Goal: Transaction & Acquisition: Purchase product/service

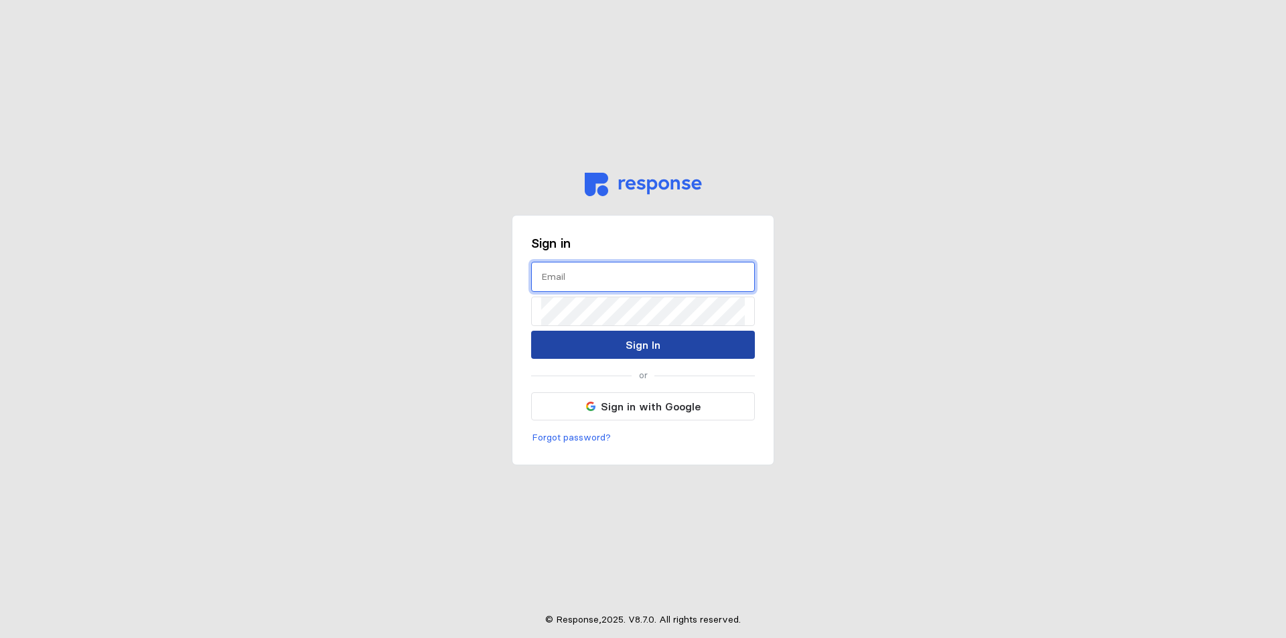
type input "[EMAIL_ADDRESS][PERSON_NAME][DOMAIN_NAME]"
click at [581, 344] on button "Sign In" at bounding box center [643, 345] width 224 height 28
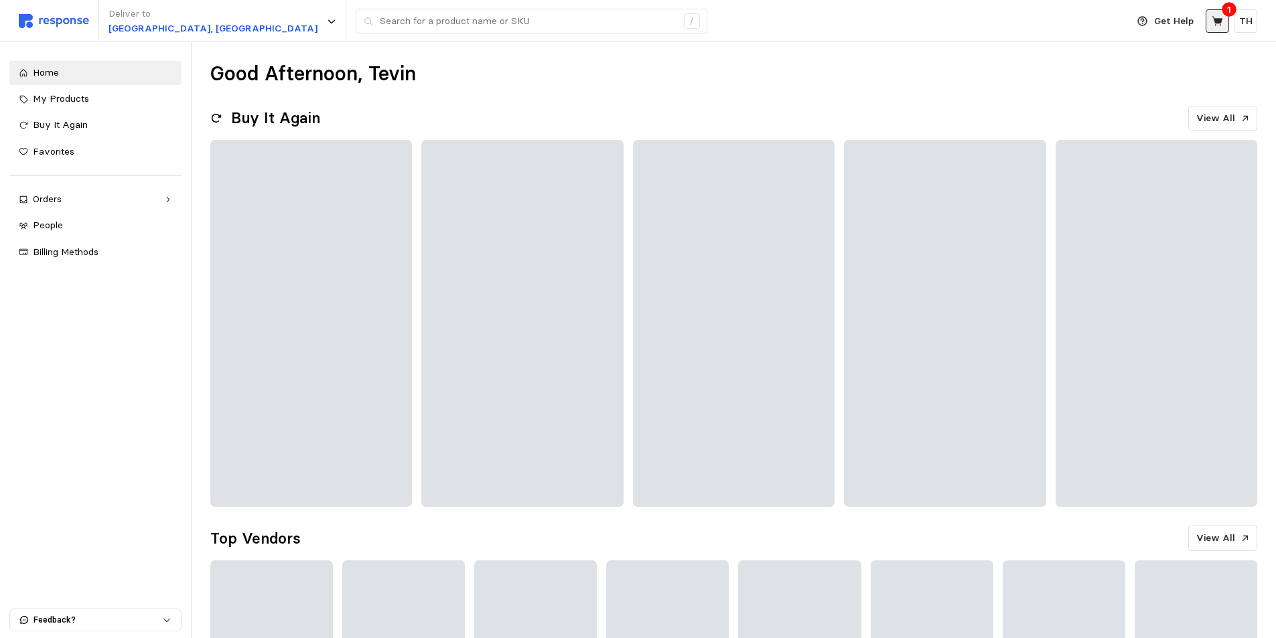
click at [1224, 19] on button at bounding box center [1216, 20] width 23 height 23
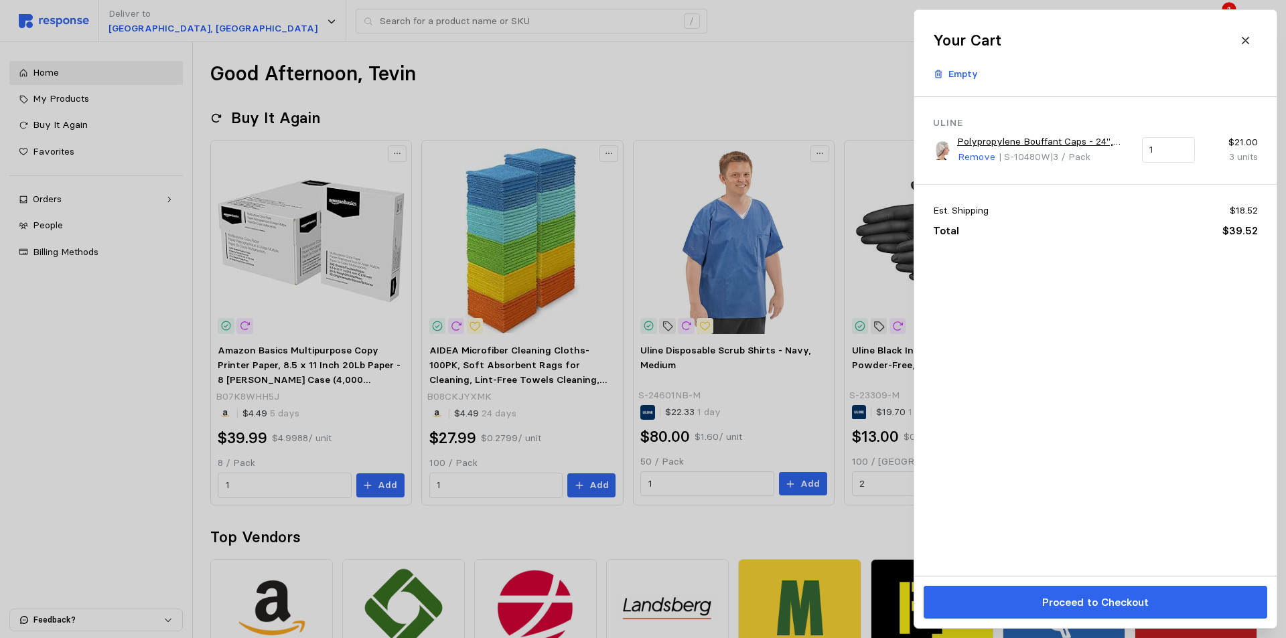
click at [770, 94] on div at bounding box center [643, 319] width 1286 height 638
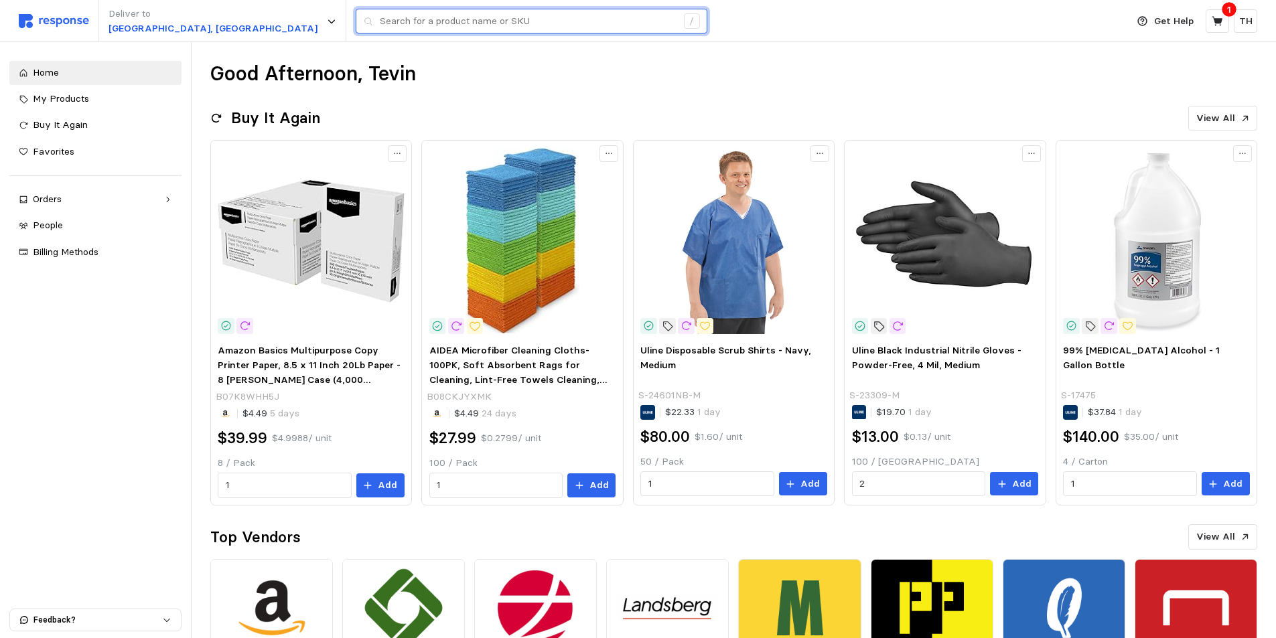
click at [380, 29] on input "text" at bounding box center [528, 21] width 297 height 24
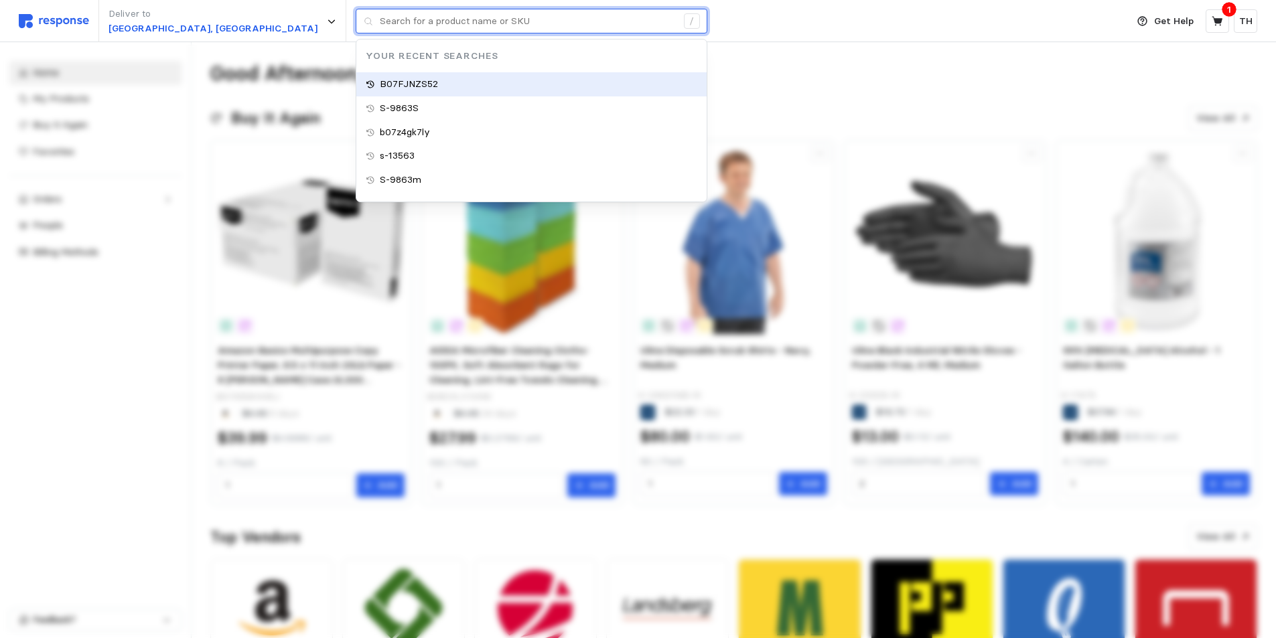
type input "B07FJNZS52"
click at [356, 86] on div "B07FJNZS52" at bounding box center [531, 84] width 350 height 24
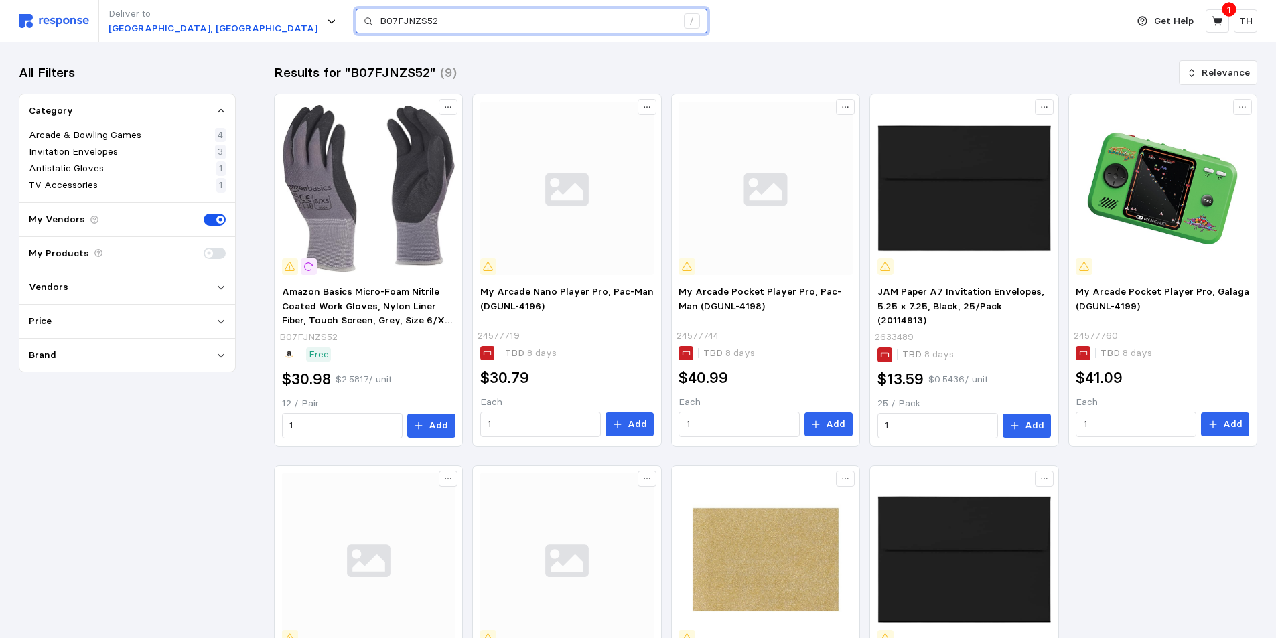
click at [380, 18] on input "B07FJNZS52" at bounding box center [528, 21] width 297 height 24
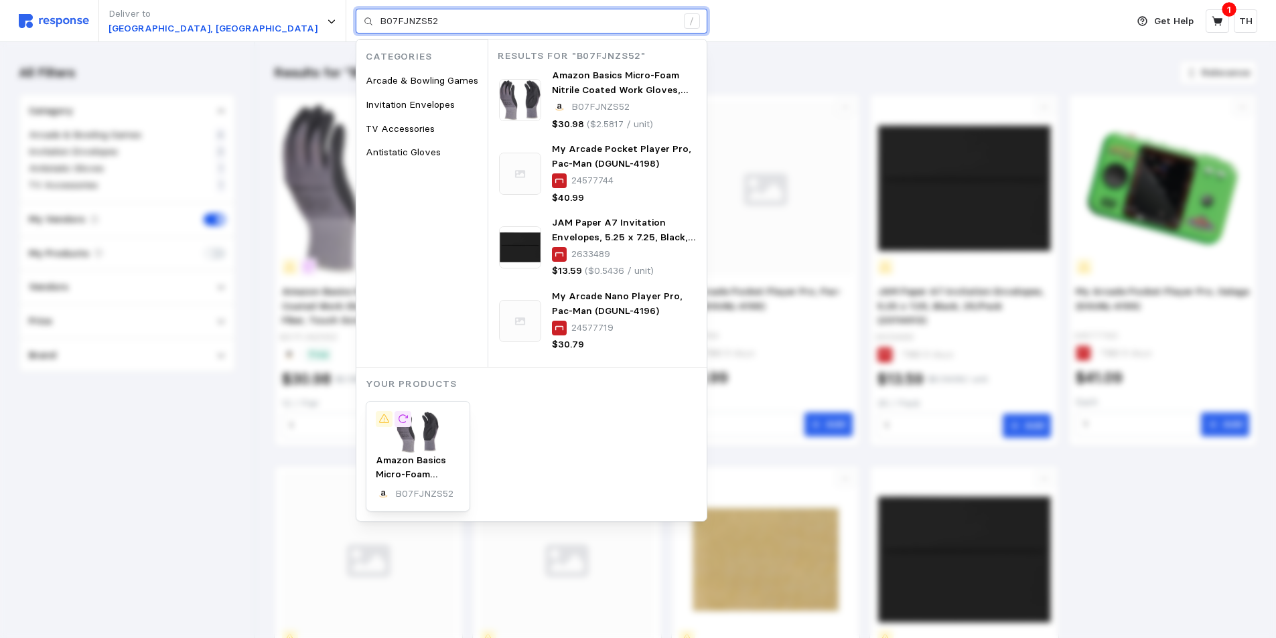
drag, startPoint x: 336, startPoint y: 25, endPoint x: 228, endPoint y: 18, distance: 108.1
click at [356, 18] on div "B07FJNZS52 /" at bounding box center [532, 21] width 352 height 25
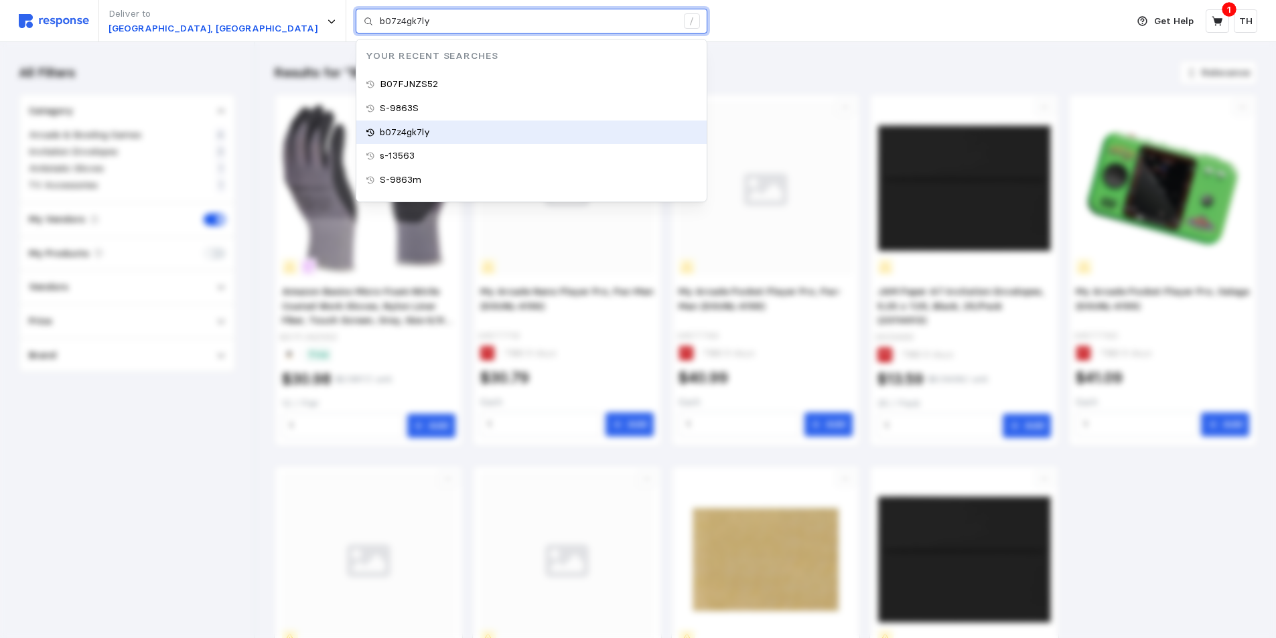
click at [356, 127] on div "b07z4gk7ly" at bounding box center [531, 133] width 350 height 24
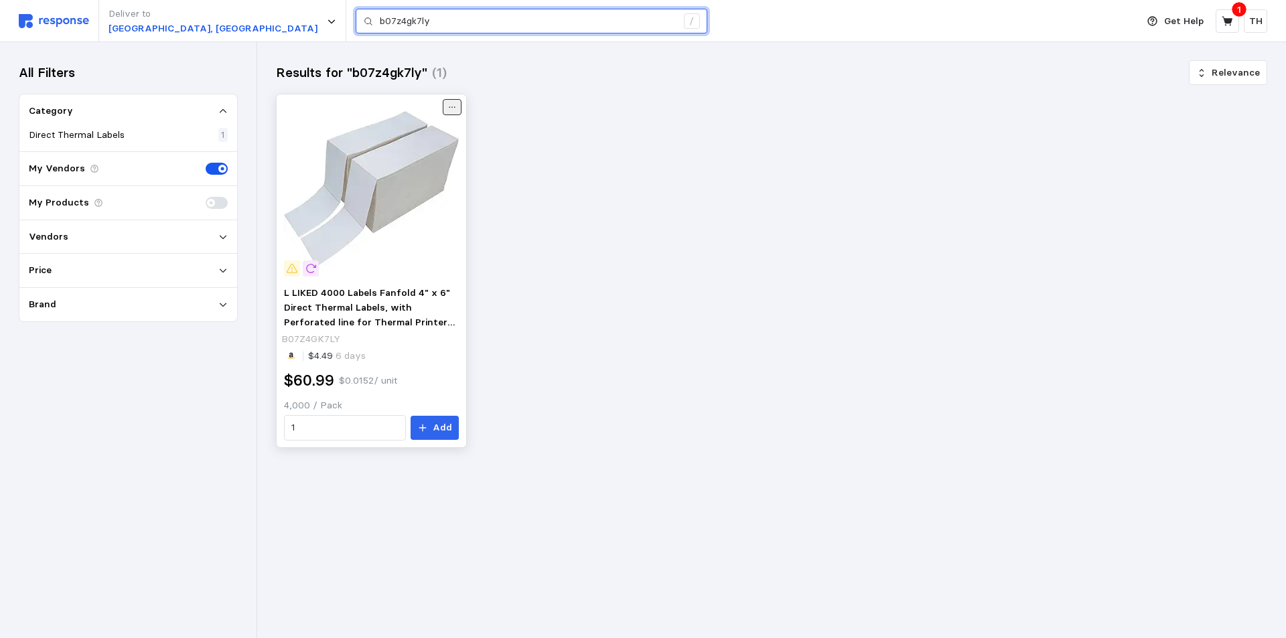
type input "b07z4gk7ly"
click at [460, 109] on button at bounding box center [452, 107] width 19 height 16
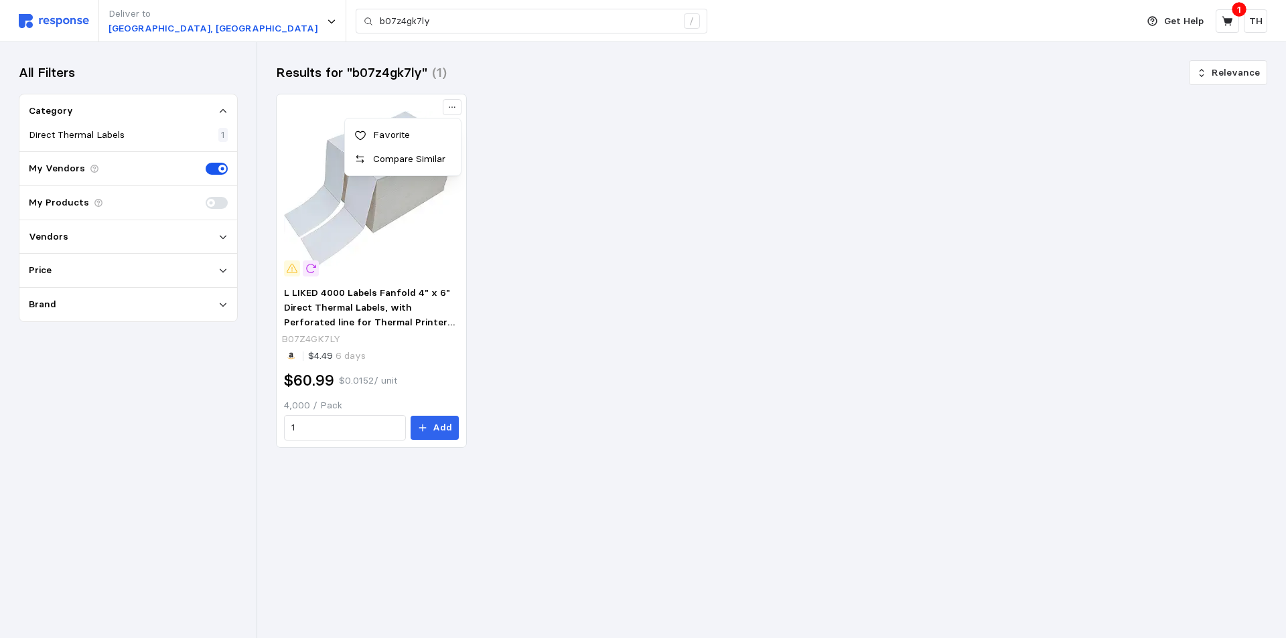
click at [414, 139] on p "Favorite" at bounding box center [409, 135] width 83 height 15
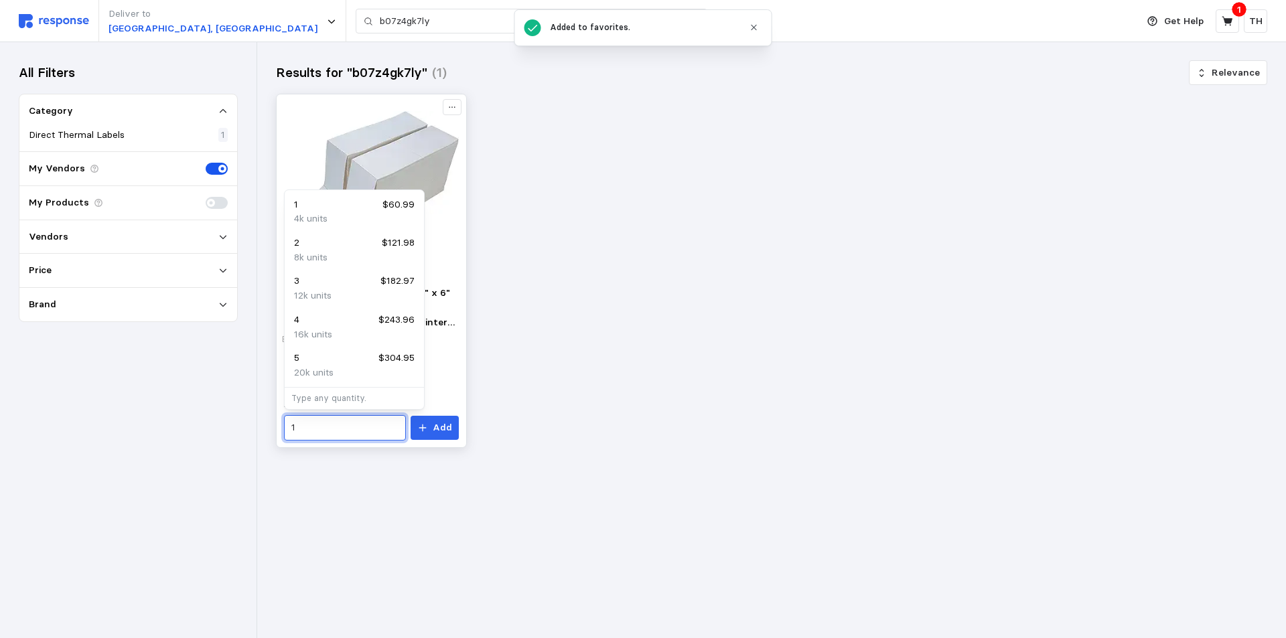
drag, startPoint x: 313, startPoint y: 432, endPoint x: 287, endPoint y: 430, distance: 26.2
click at [287, 430] on div "1" at bounding box center [345, 427] width 123 height 25
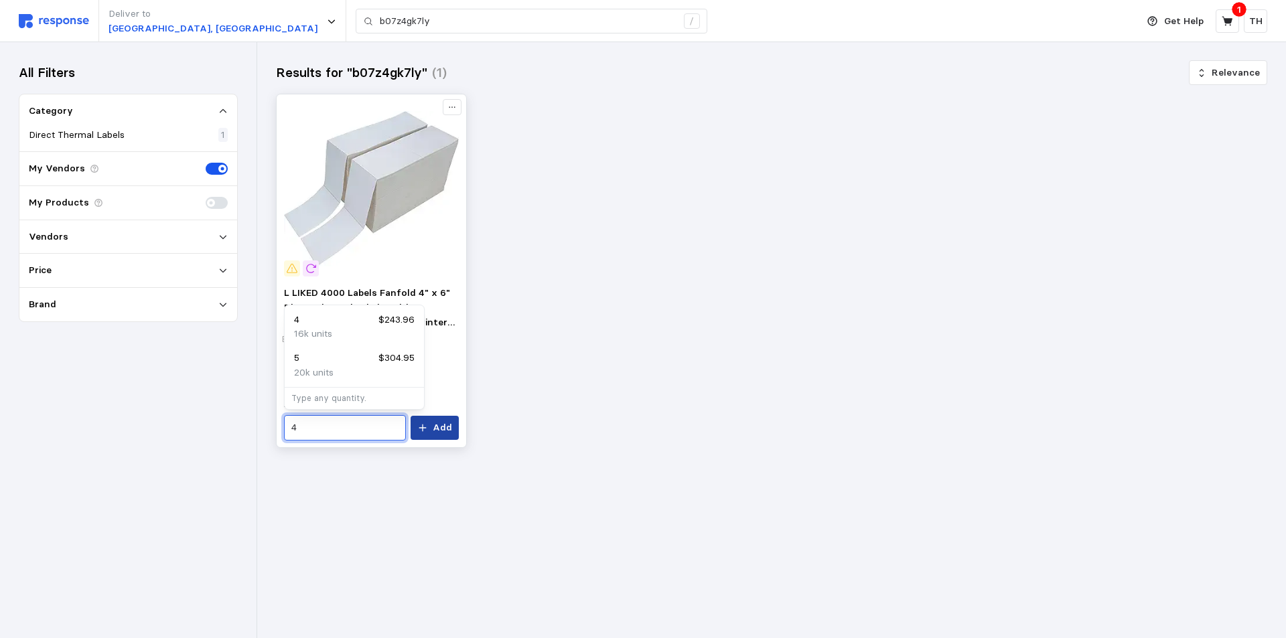
type input "4"
click at [435, 428] on p "Add" at bounding box center [442, 428] width 19 height 15
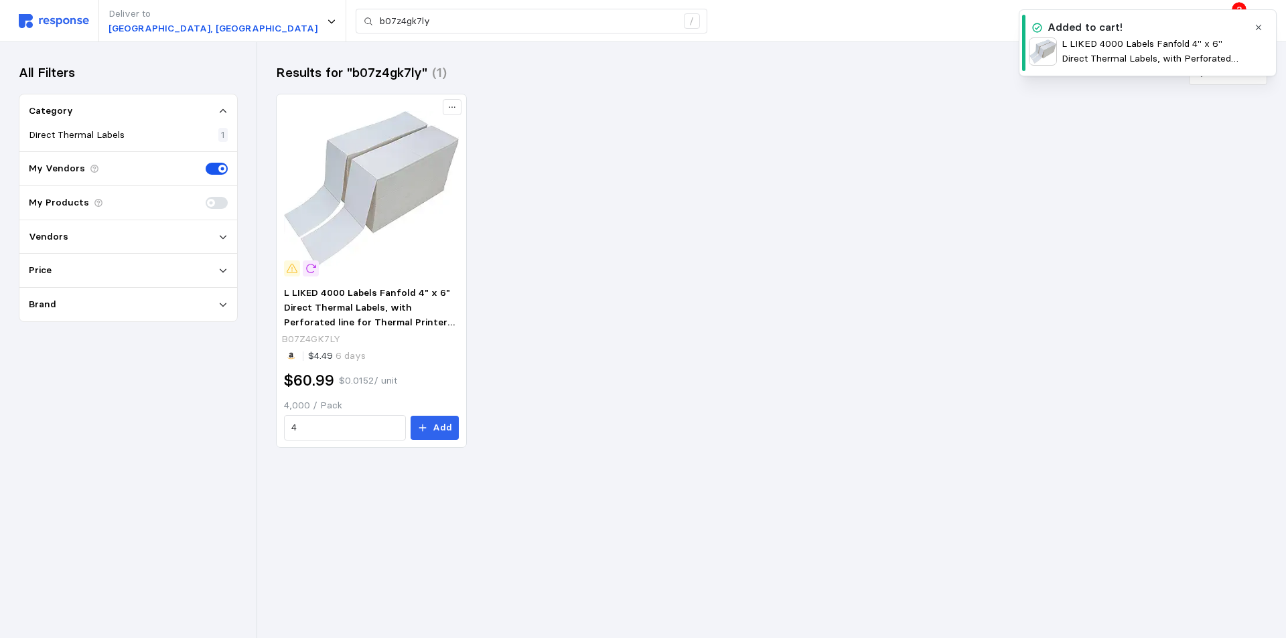
click at [1260, 35] on button "button" at bounding box center [1258, 27] width 17 height 17
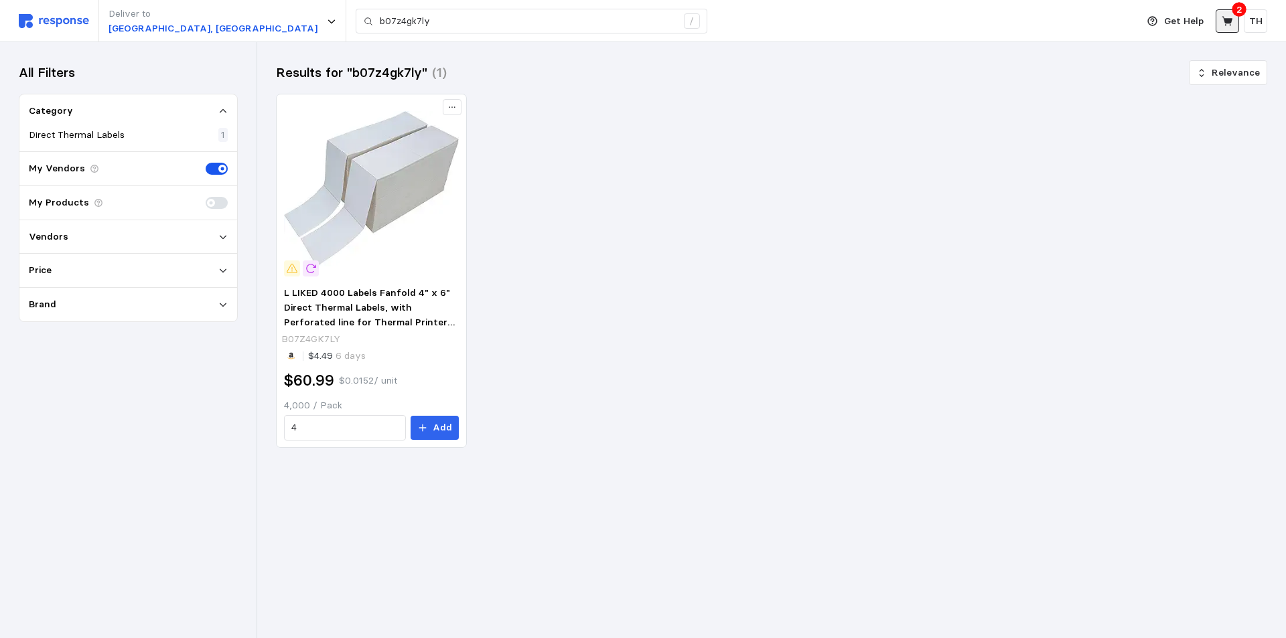
click at [1234, 23] on button at bounding box center [1227, 20] width 23 height 23
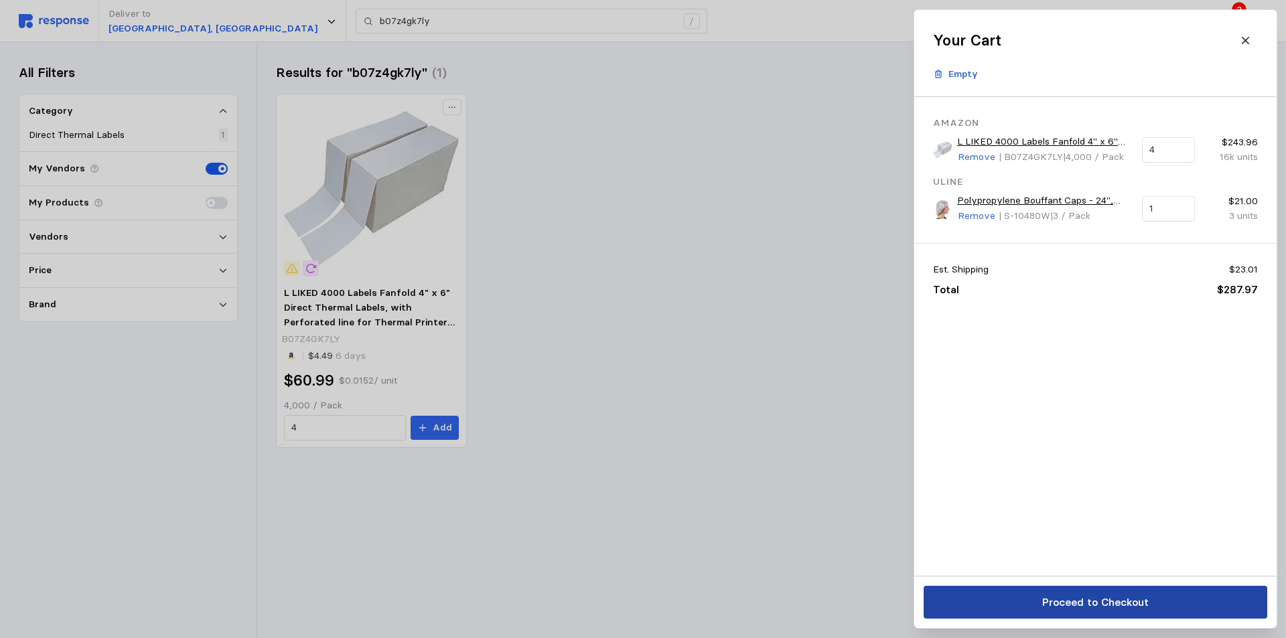
click at [1055, 609] on p "Proceed to Checkout" at bounding box center [1094, 602] width 106 height 17
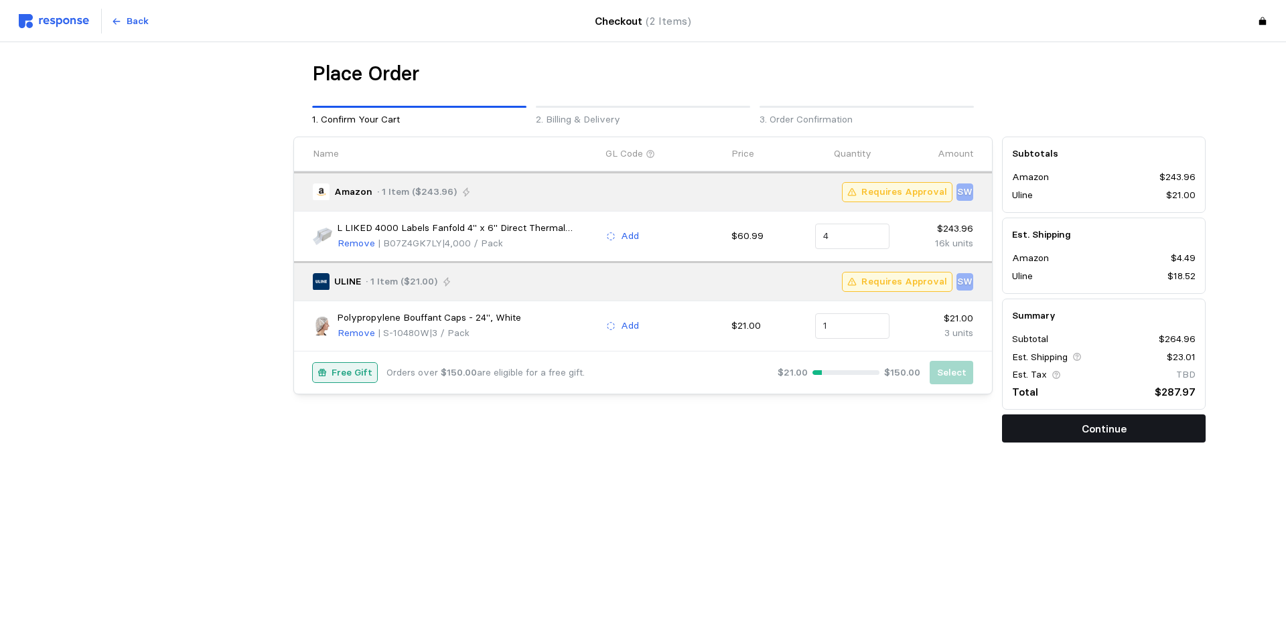
click at [1034, 426] on button "Continue" at bounding box center [1104, 429] width 204 height 28
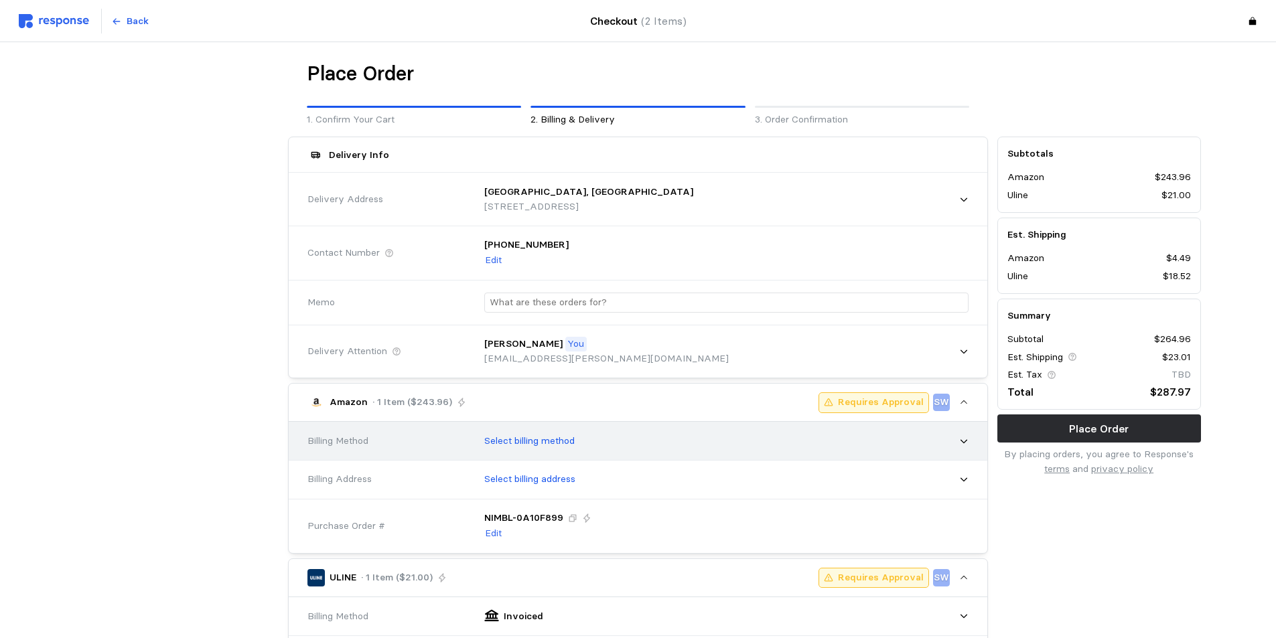
click at [603, 439] on div "Select billing method" at bounding box center [722, 441] width 494 height 33
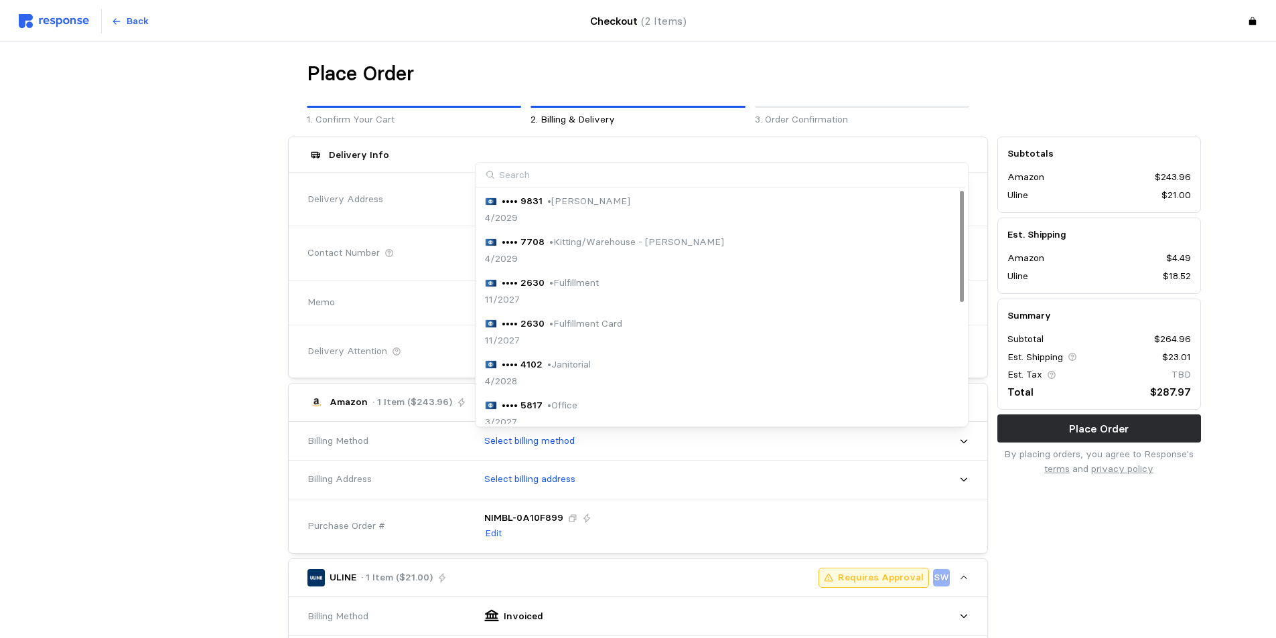
click at [611, 243] on p "• Kitting/Warehouse - [PERSON_NAME]" at bounding box center [636, 242] width 175 height 15
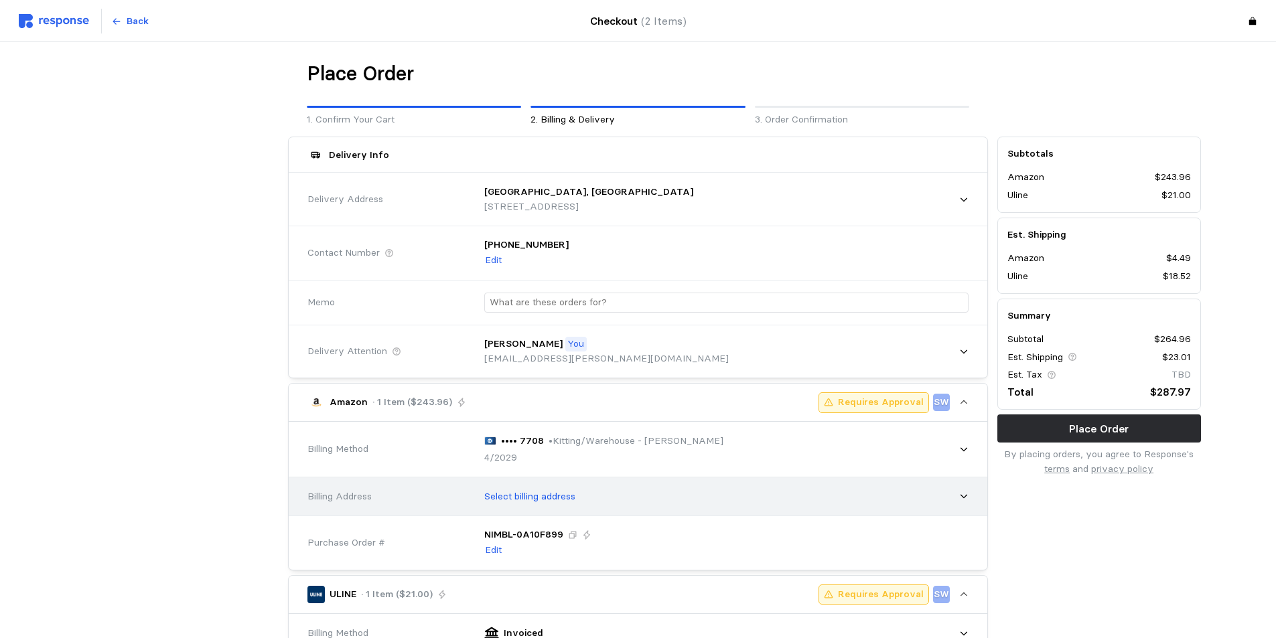
click at [571, 505] on div "Select billing address" at bounding box center [722, 496] width 494 height 33
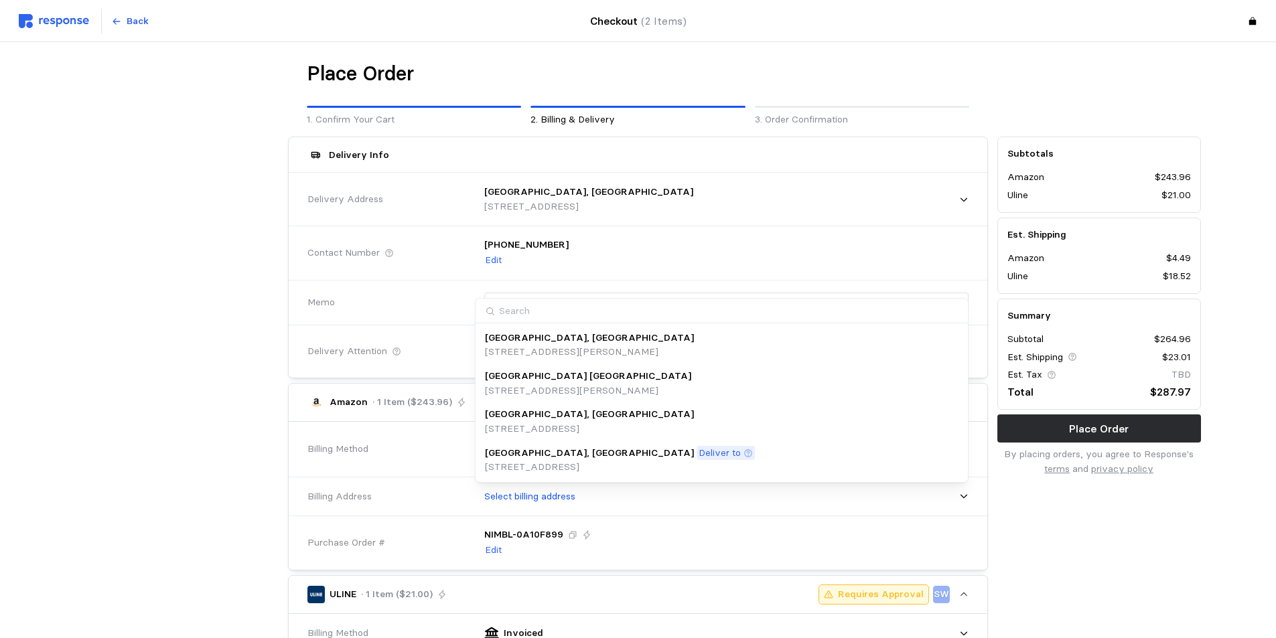
click at [699, 458] on p "Deliver to" at bounding box center [720, 453] width 42 height 15
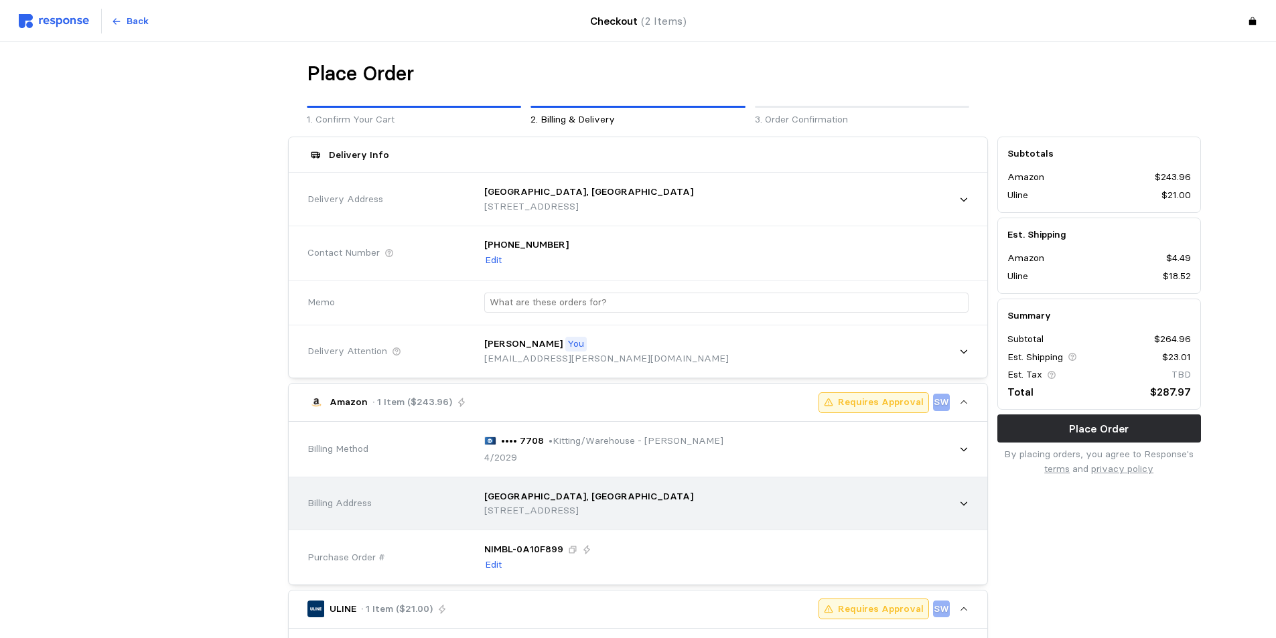
scroll to position [201, 0]
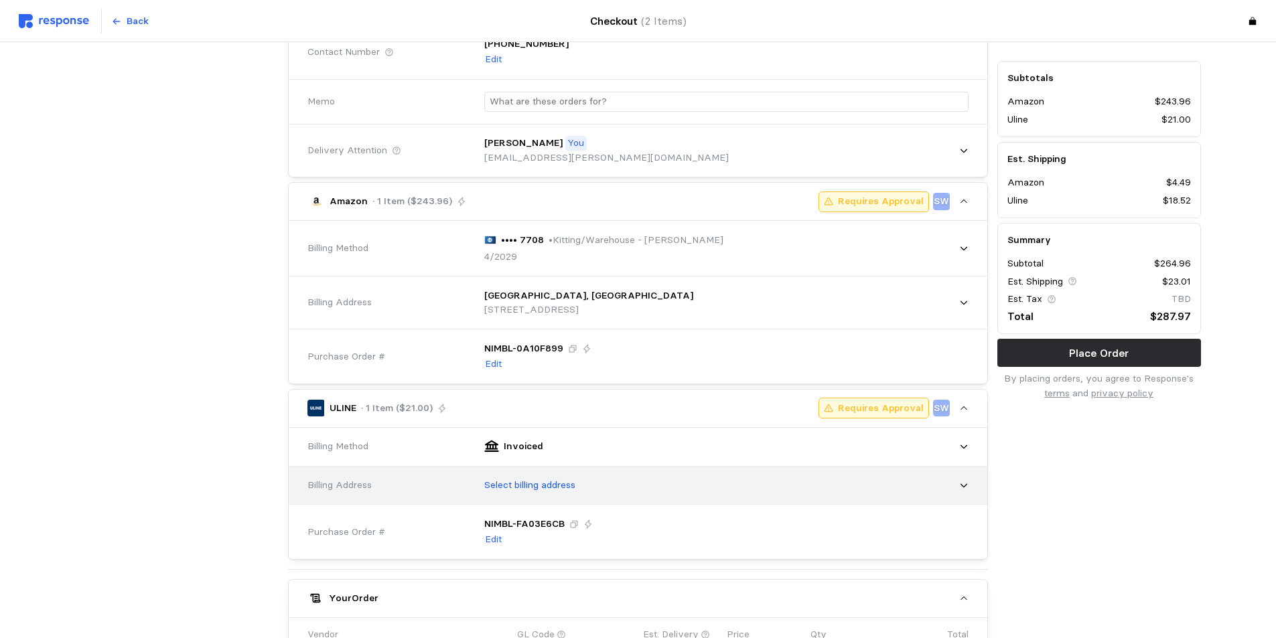
click at [598, 487] on div "Select billing address" at bounding box center [722, 485] width 494 height 33
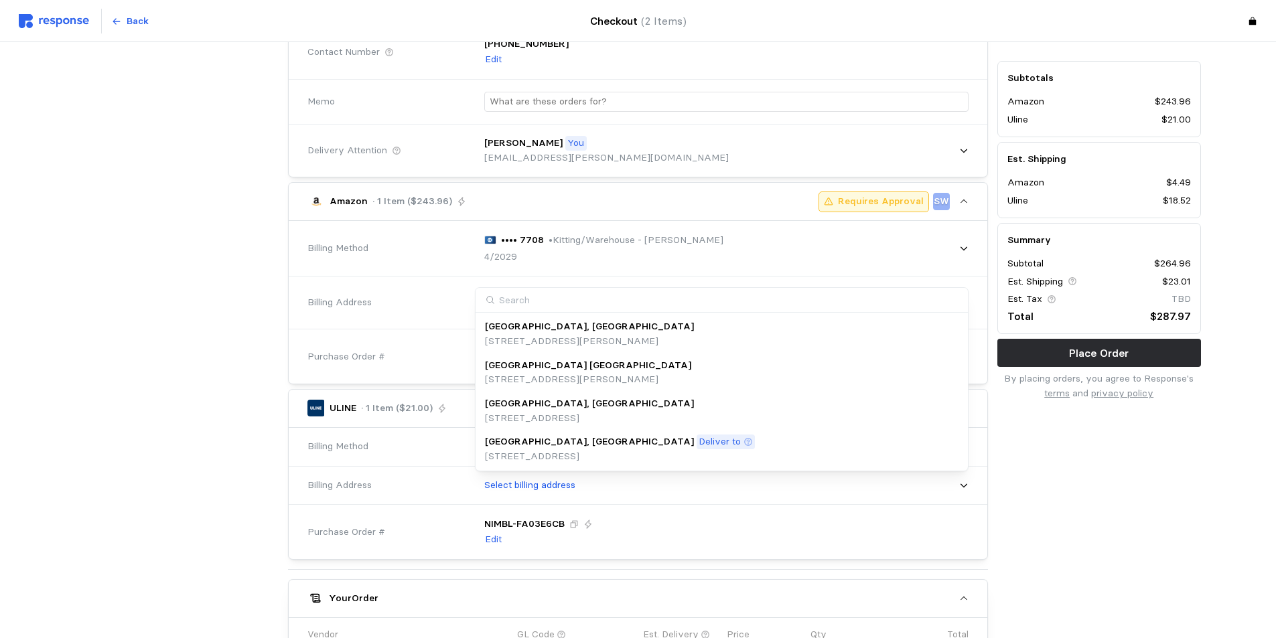
click at [699, 446] on p "Deliver to" at bounding box center [720, 442] width 42 height 15
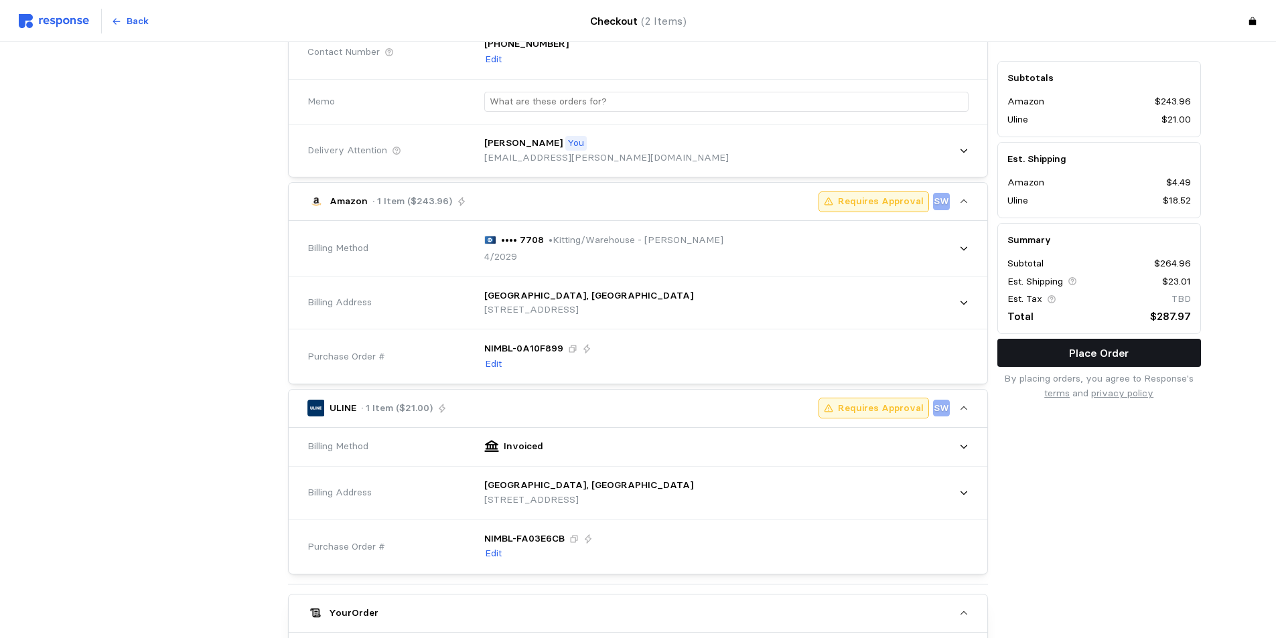
click at [1153, 355] on button "Place Order" at bounding box center [1099, 354] width 204 height 28
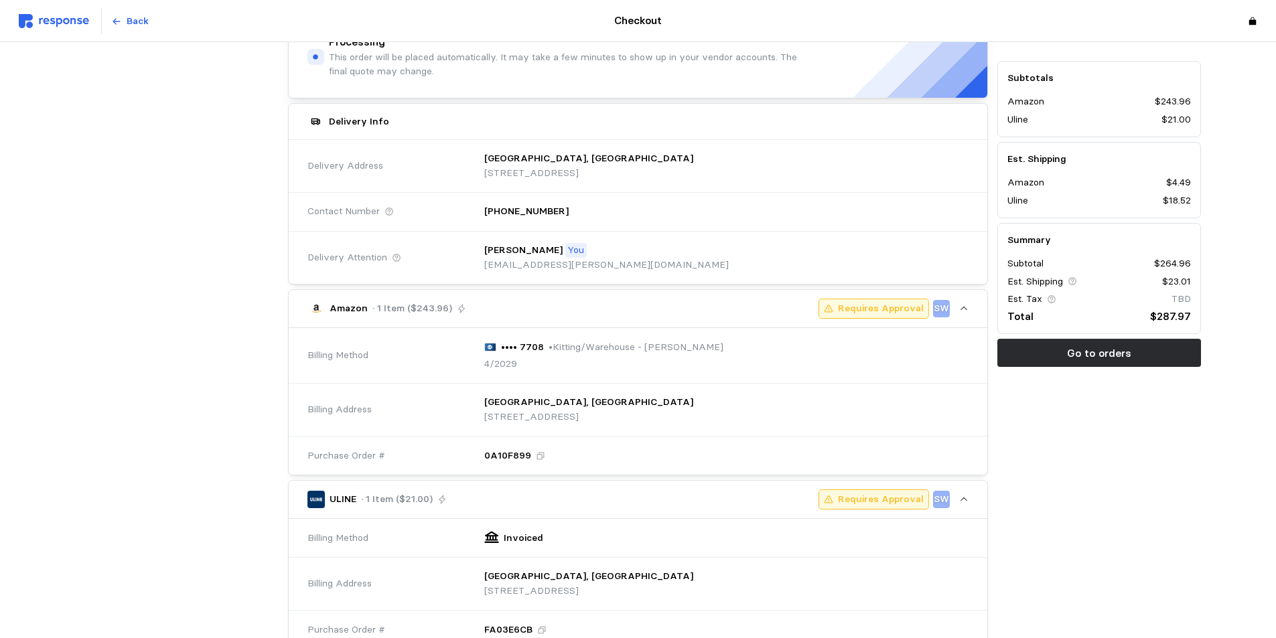
scroll to position [0, 0]
